Goal: Transaction & Acquisition: Purchase product/service

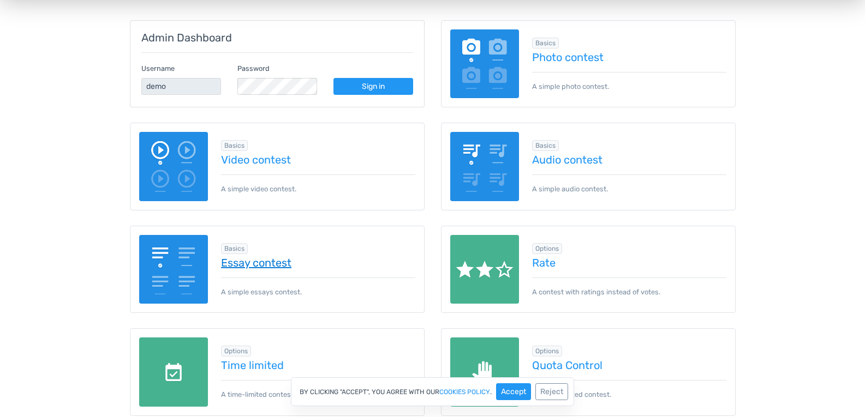
scroll to position [55, 0]
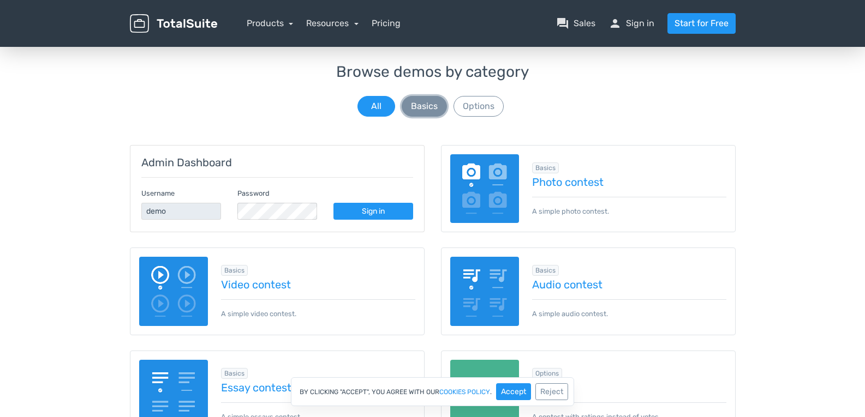
click at [416, 105] on button "Basics" at bounding box center [424, 106] width 45 height 21
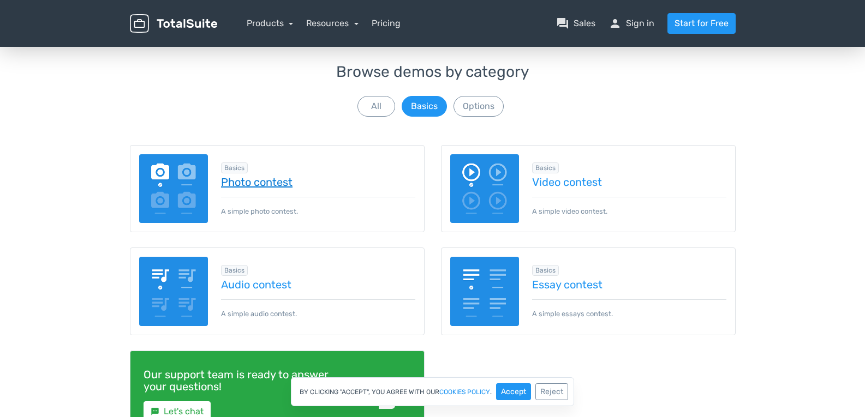
click at [269, 186] on link "Photo contest" at bounding box center [318, 182] width 194 height 12
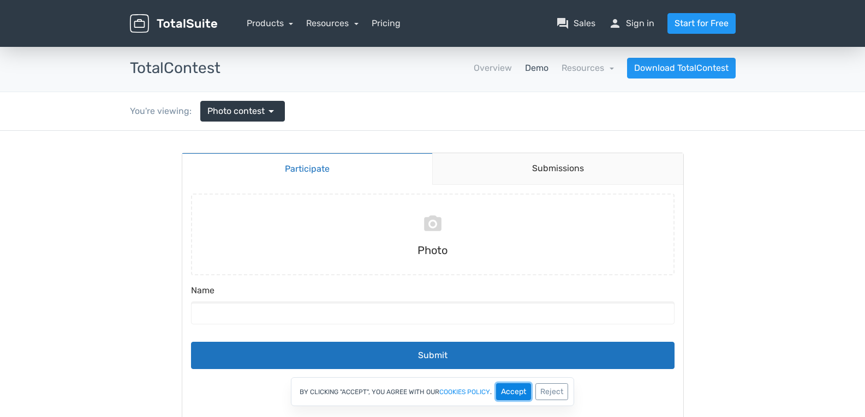
click at [513, 394] on button "Accept" at bounding box center [513, 392] width 35 height 17
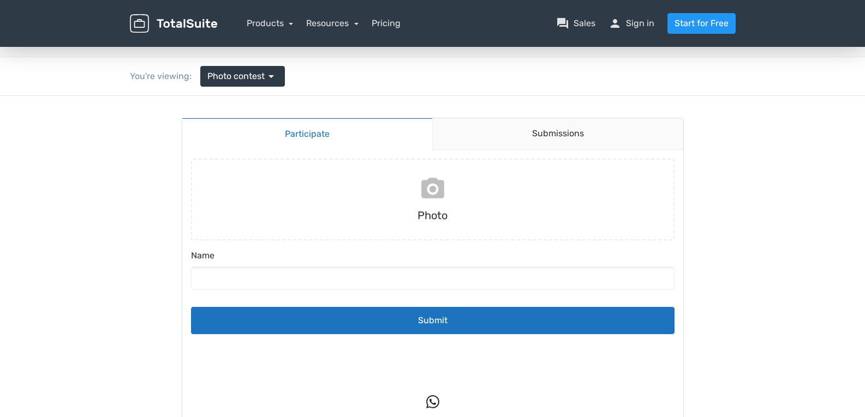
scroll to position [55, 0]
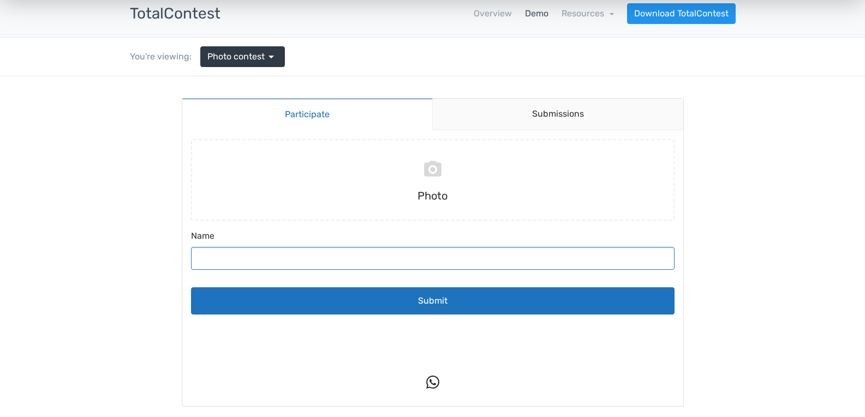
click at [448, 254] on input "Name" at bounding box center [432, 258] width 483 height 23
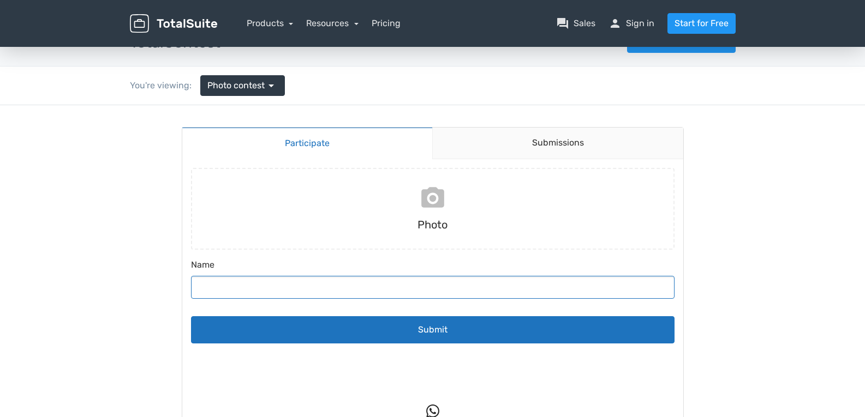
scroll to position [0, 0]
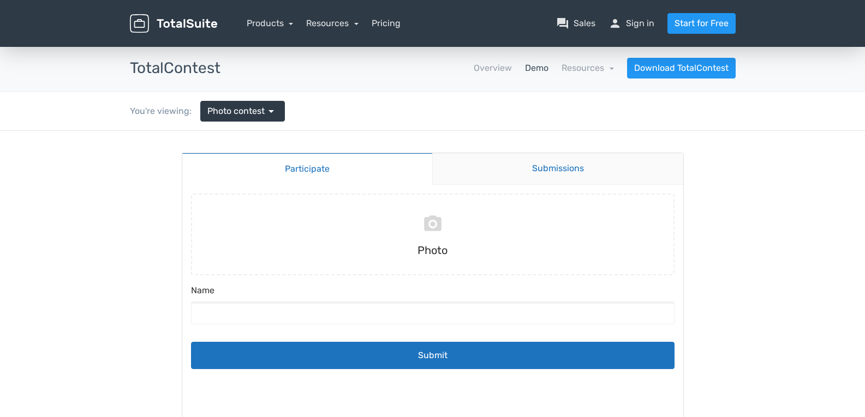
click at [528, 164] on link "Submissions" at bounding box center [557, 169] width 251 height 32
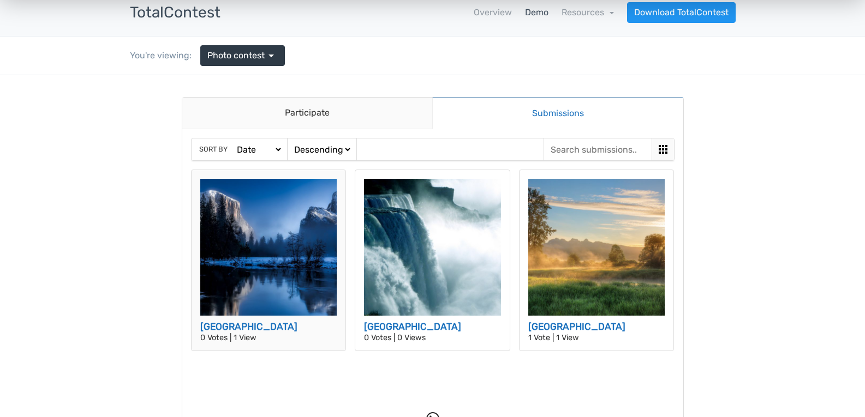
scroll to position [55, 0]
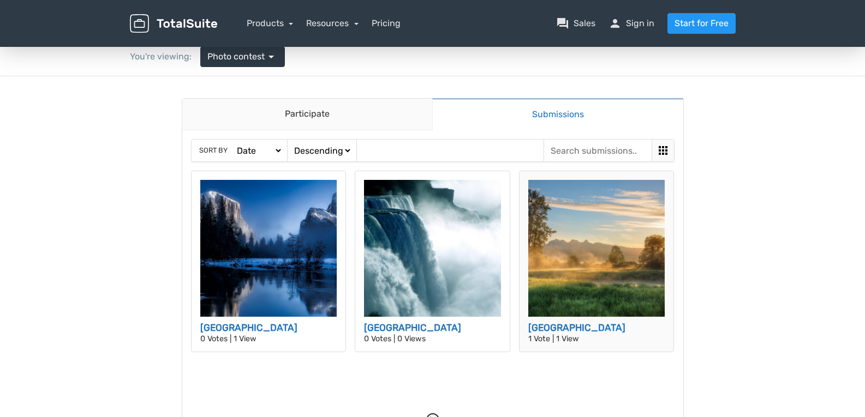
click at [599, 241] on img at bounding box center [596, 248] width 137 height 137
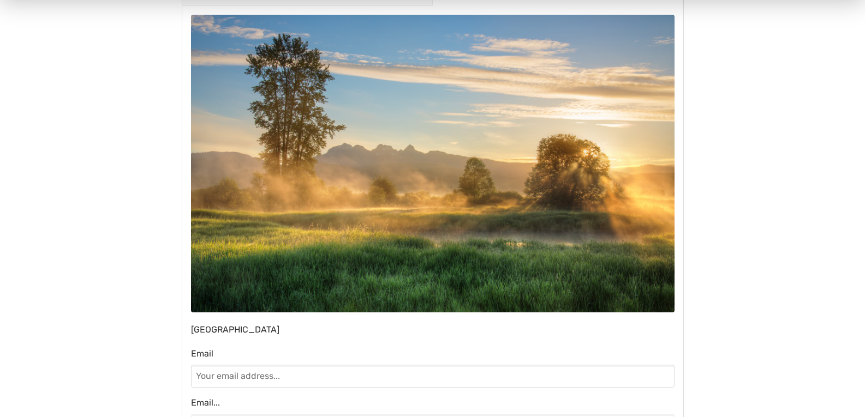
scroll to position [109, 0]
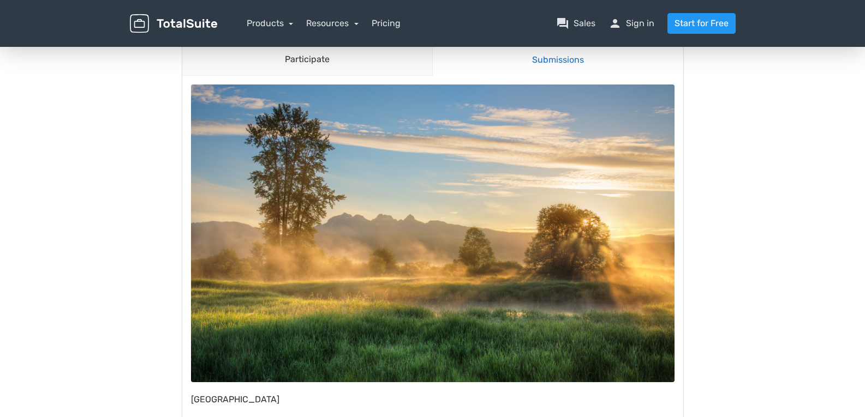
click at [573, 67] on link "Submissions" at bounding box center [557, 60] width 251 height 32
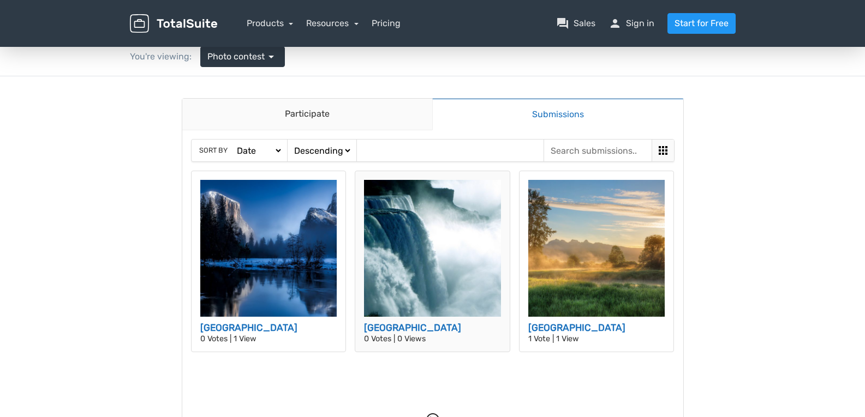
scroll to position [0, 0]
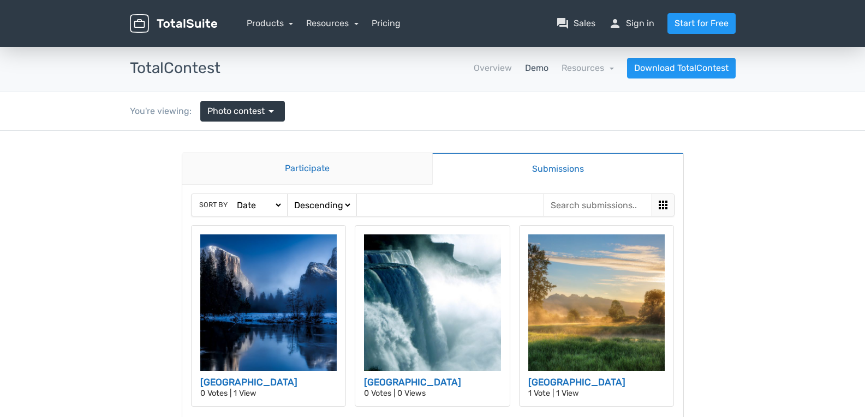
click at [362, 164] on link "Participate" at bounding box center [307, 169] width 250 height 32
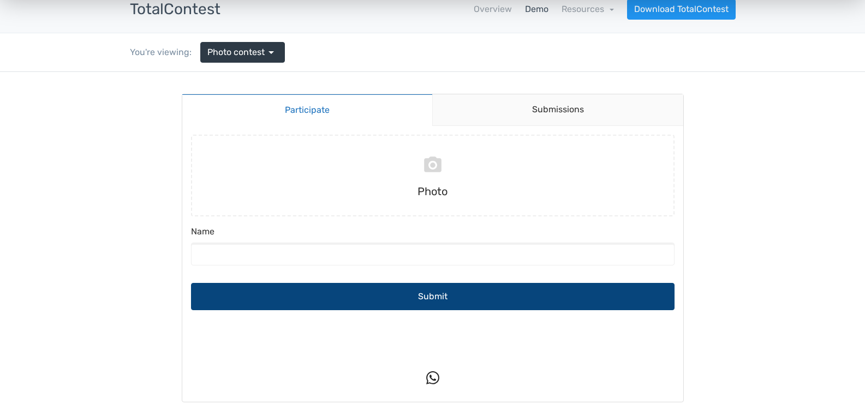
scroll to position [55, 0]
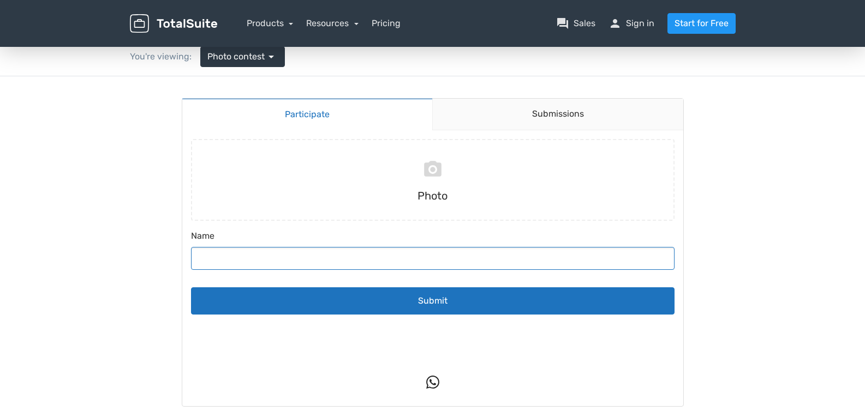
click at [469, 257] on input "Name" at bounding box center [432, 258] width 483 height 23
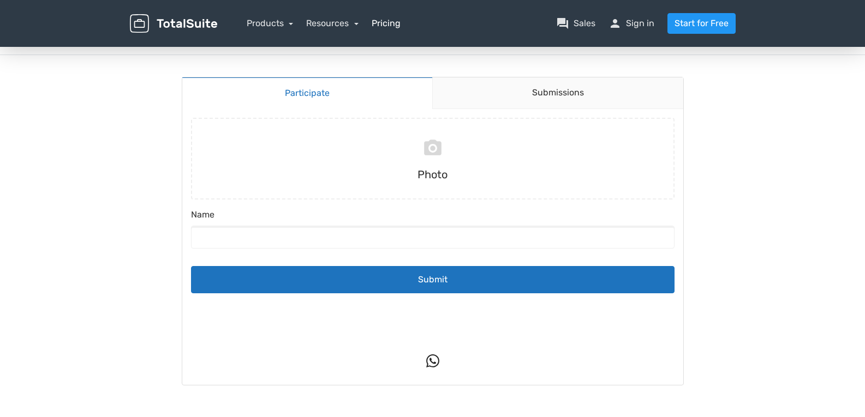
scroll to position [3, 0]
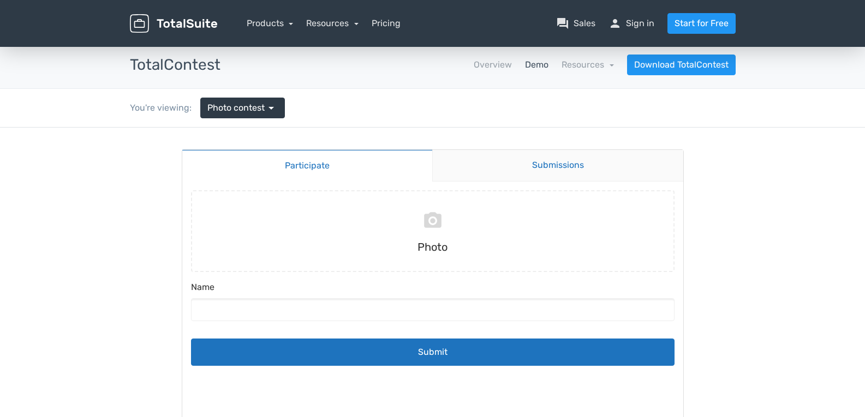
click at [569, 162] on link "Submissions" at bounding box center [557, 166] width 251 height 32
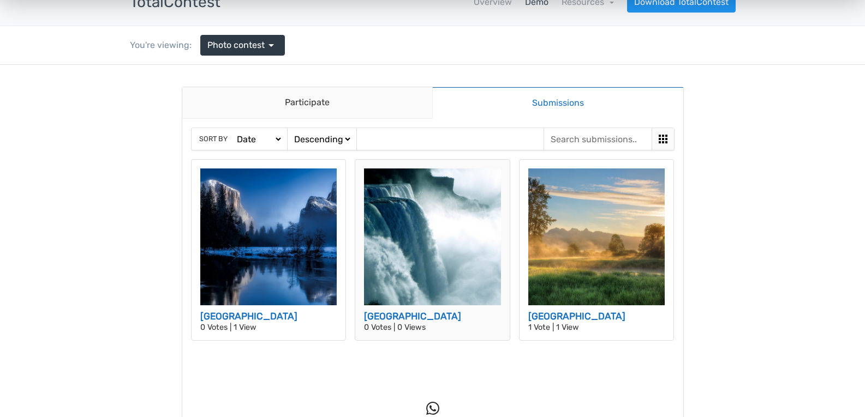
scroll to position [58, 0]
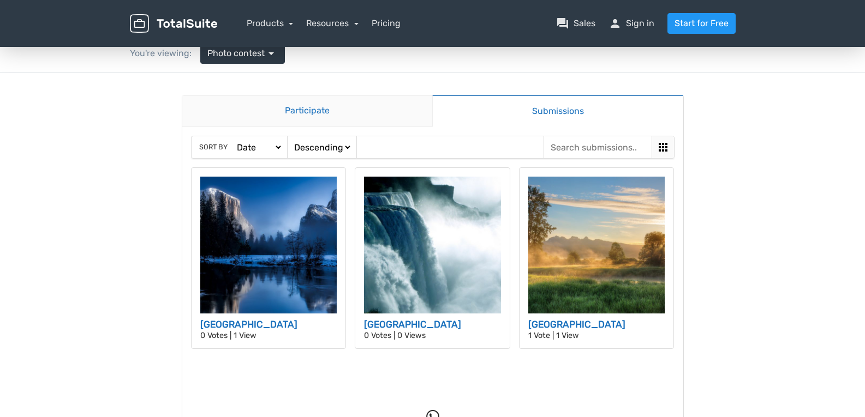
click at [328, 109] on link "Participate" at bounding box center [307, 111] width 250 height 32
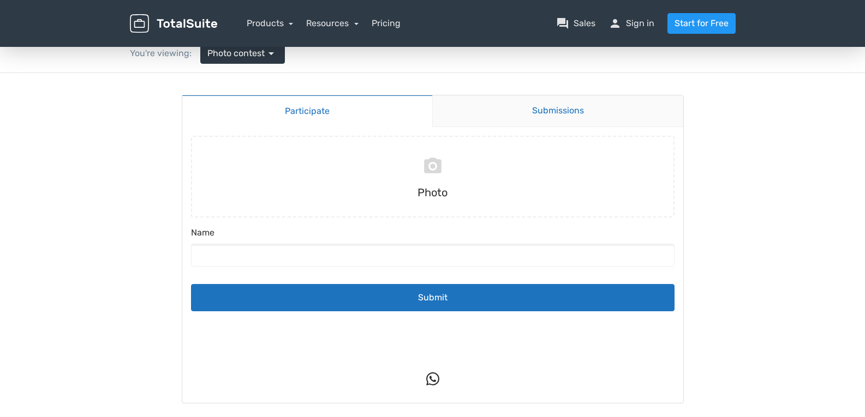
click at [590, 115] on link "Submissions" at bounding box center [557, 111] width 251 height 32
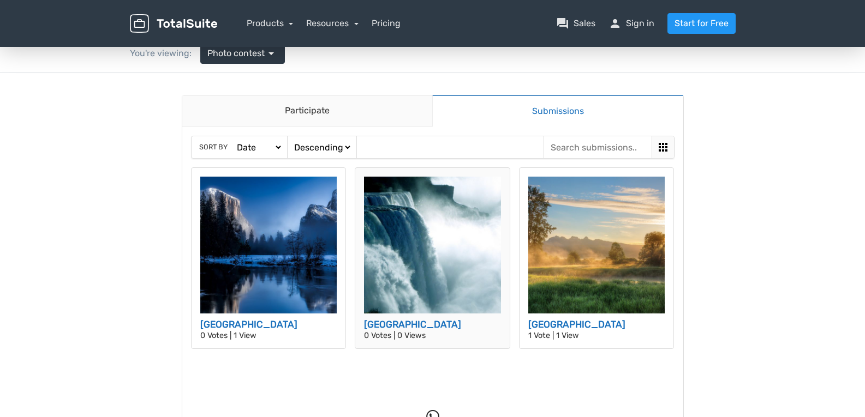
click at [457, 260] on img at bounding box center [432, 245] width 137 height 137
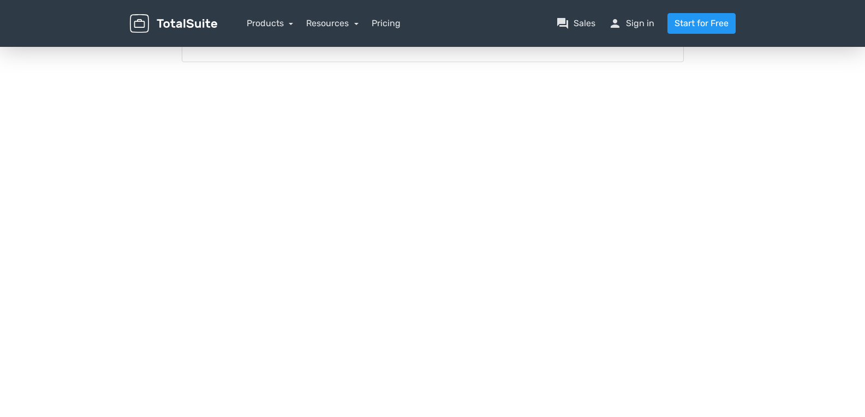
scroll to position [494, 0]
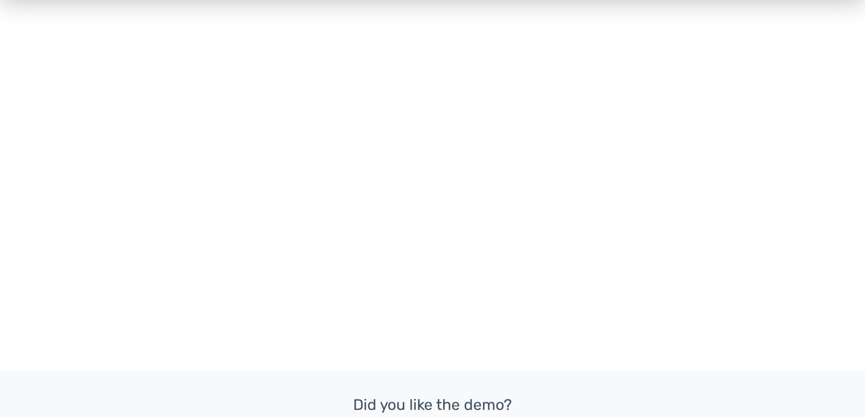
type input "william@gologonow.com"
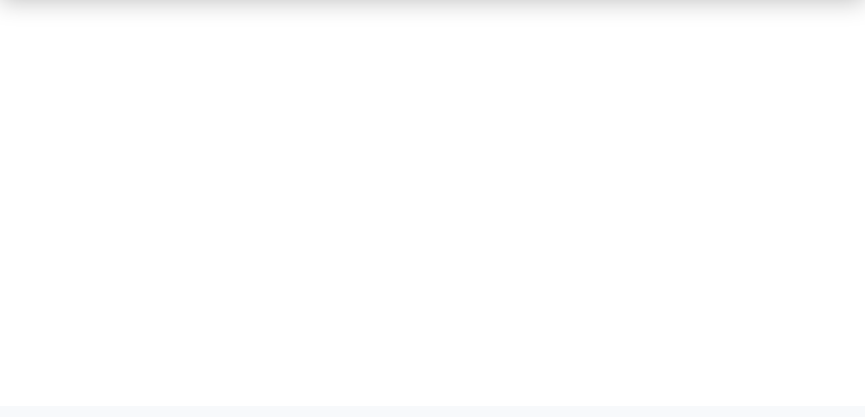
type input "william@golognow.com"
type input "william@gologonow.com"
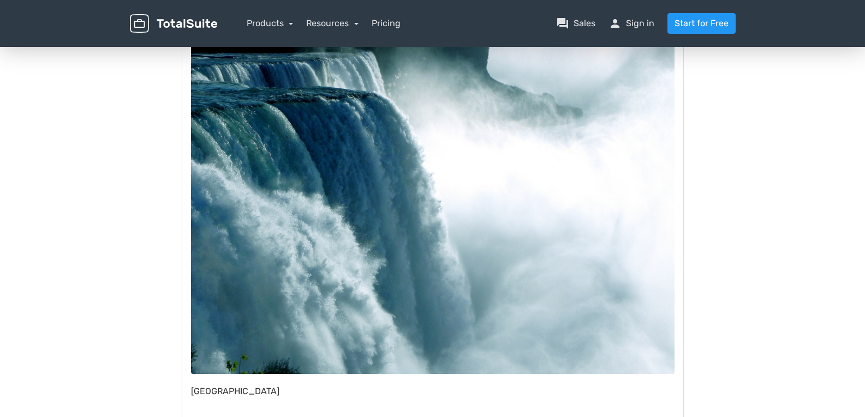
scroll to position [109, 0]
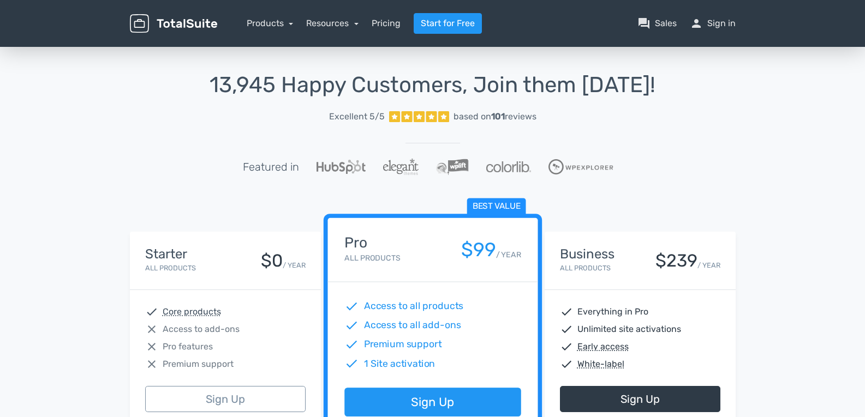
click at [184, 25] on img at bounding box center [173, 23] width 87 height 19
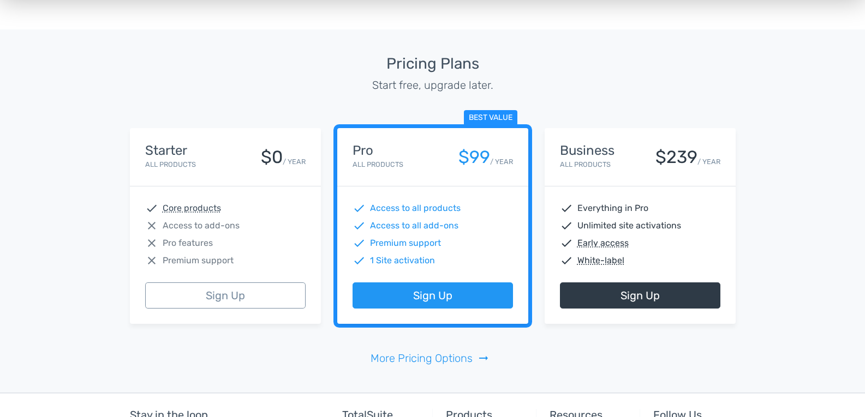
scroll to position [2396, 0]
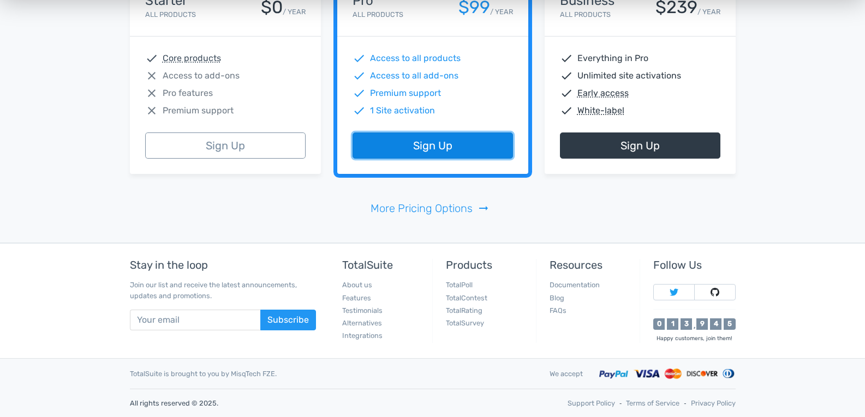
click at [453, 140] on link "Sign Up" at bounding box center [432, 146] width 160 height 26
